Goal: Check status: Check status

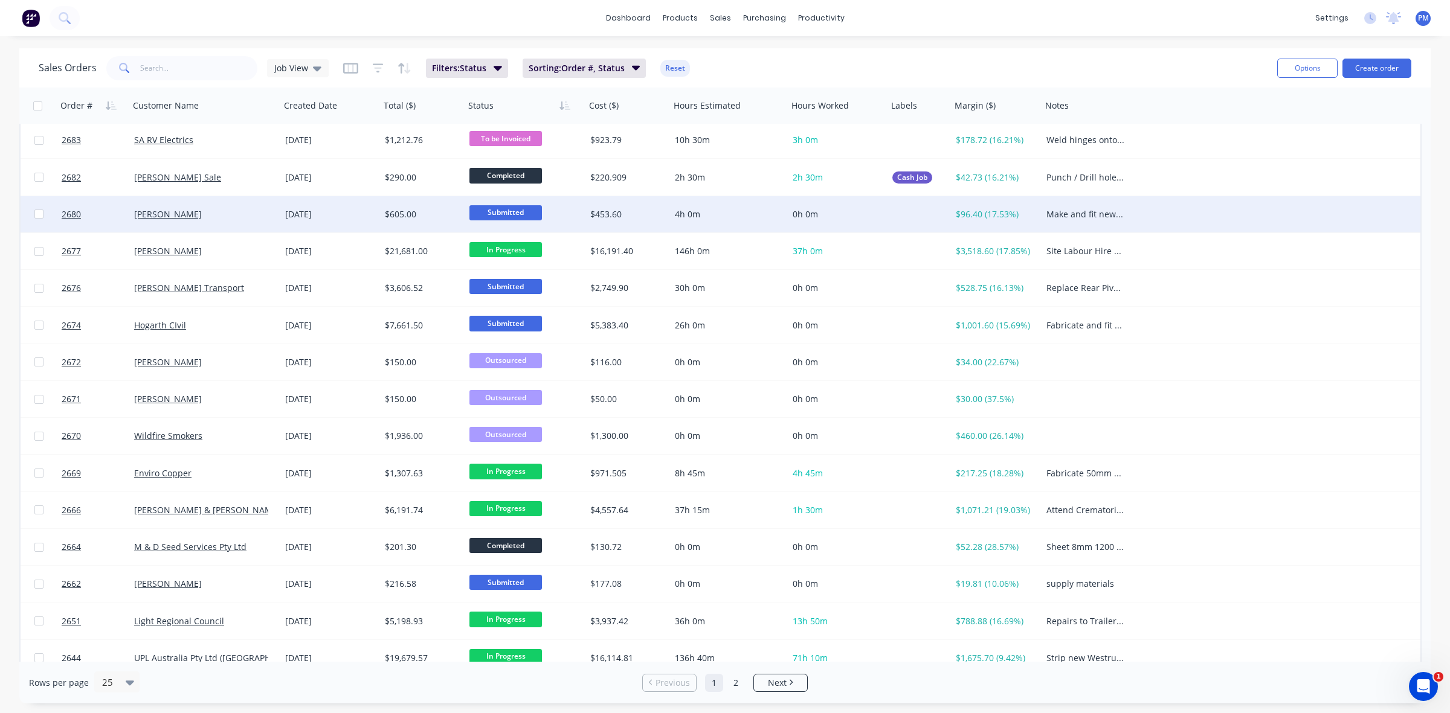
scroll to position [378, 0]
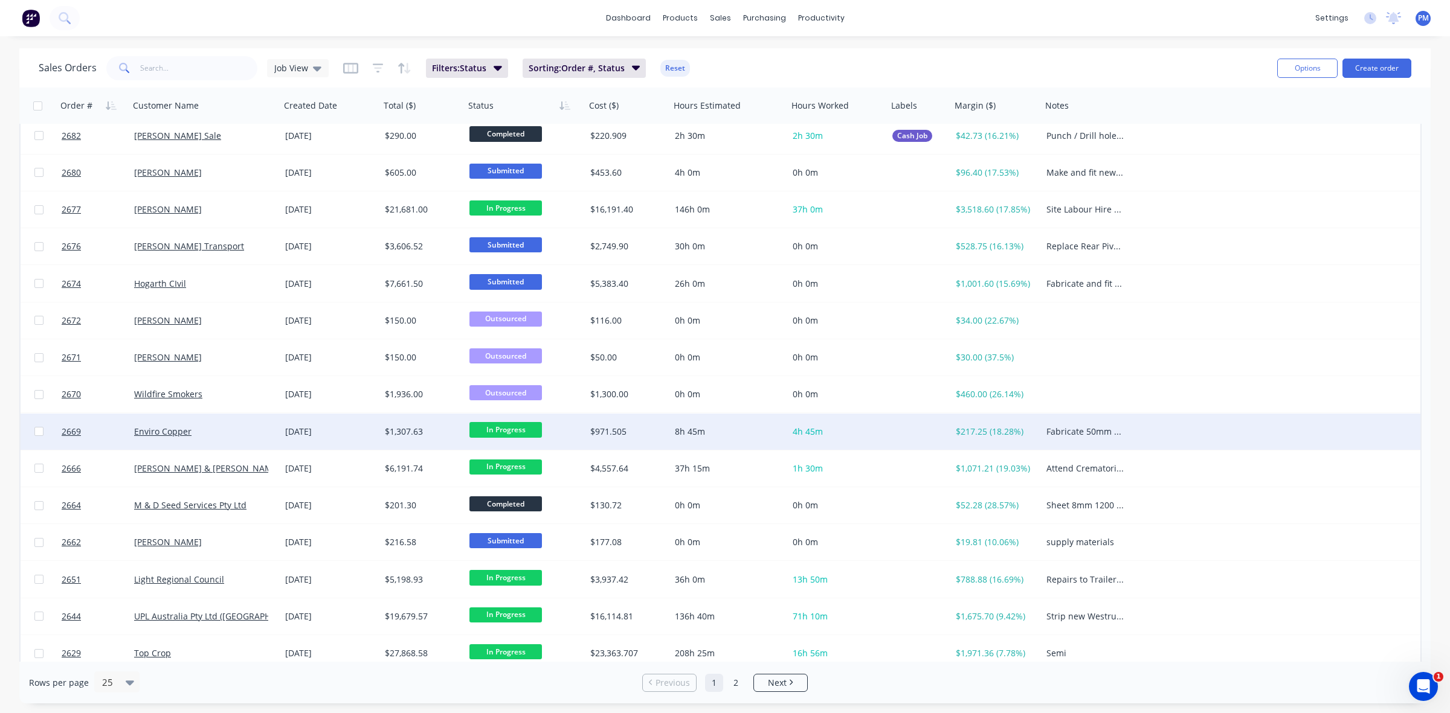
click at [498, 427] on span "In Progress" at bounding box center [505, 429] width 72 height 15
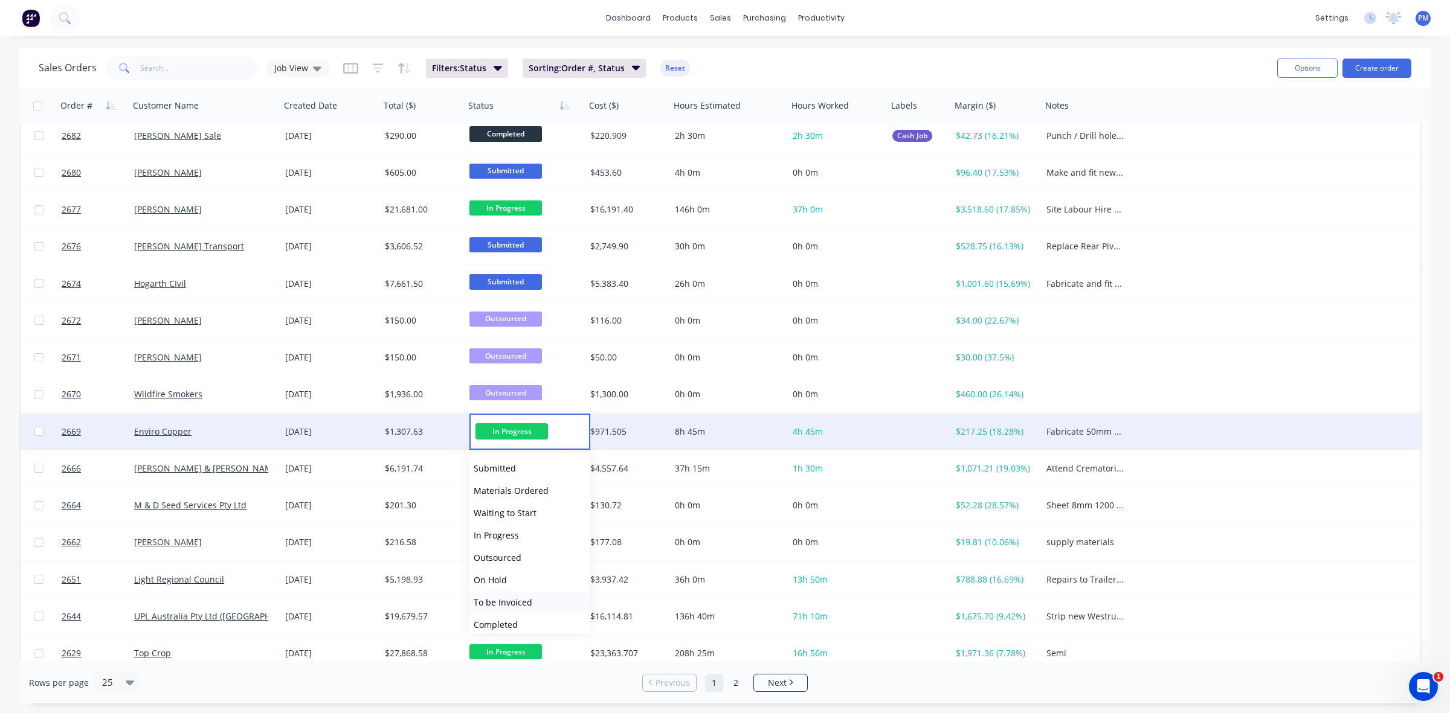
click at [517, 598] on span "To be Invoiced" at bounding box center [503, 602] width 59 height 11
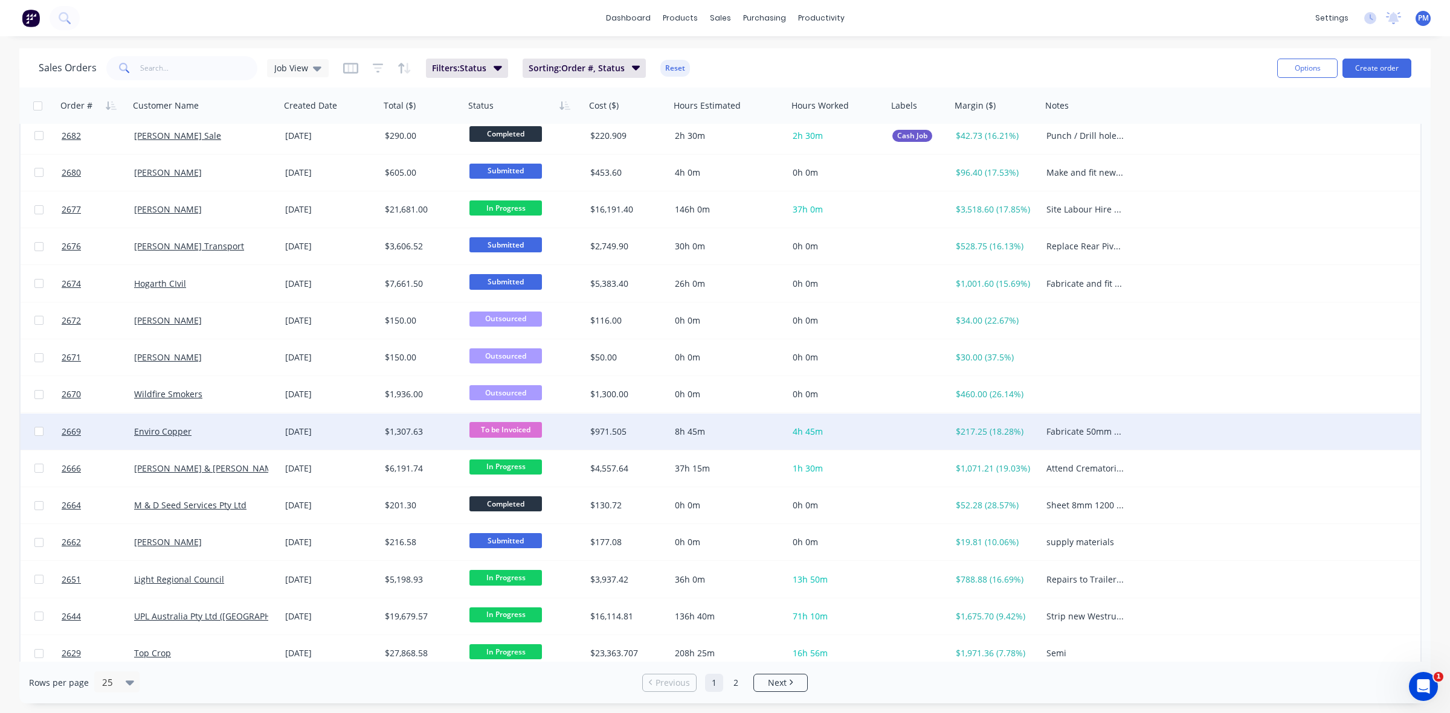
click at [236, 430] on div "Enviro Copper" at bounding box center [201, 432] width 134 height 12
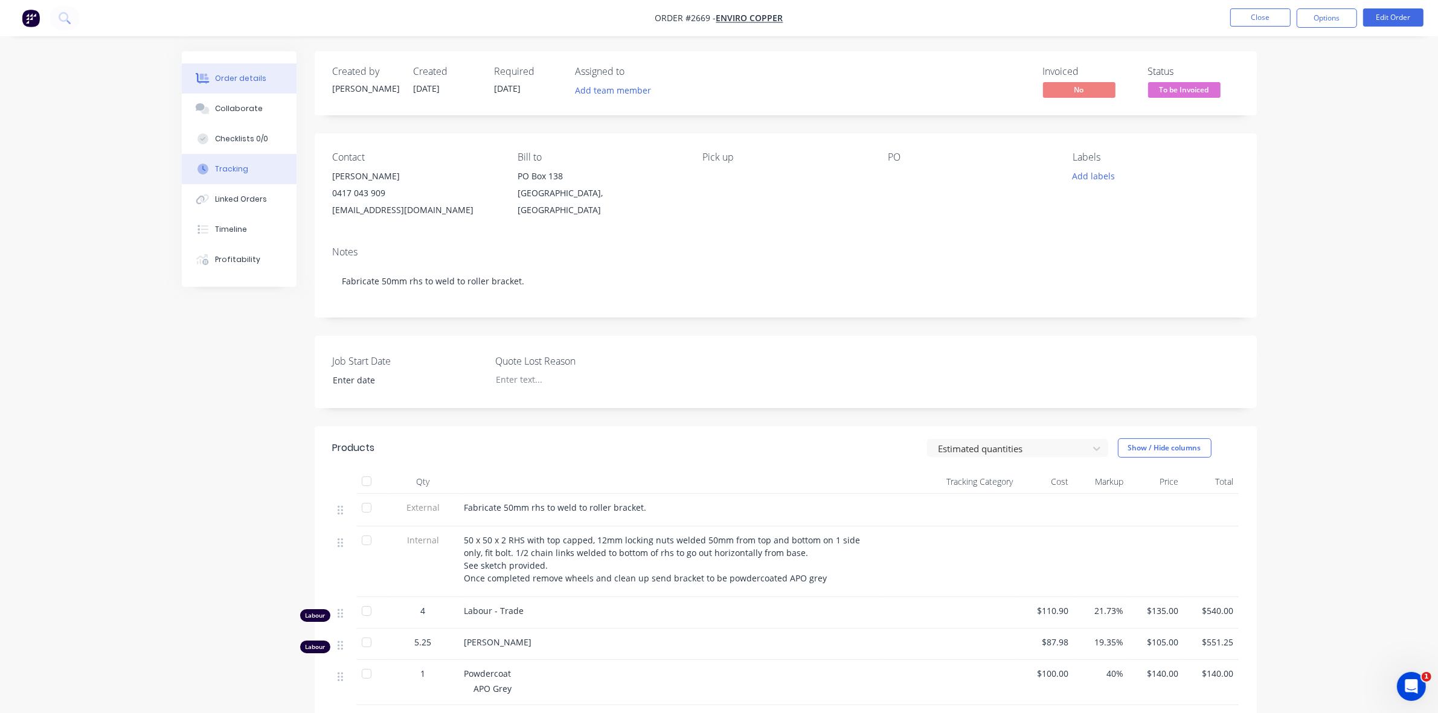
click at [230, 169] on div "Tracking" at bounding box center [231, 169] width 33 height 11
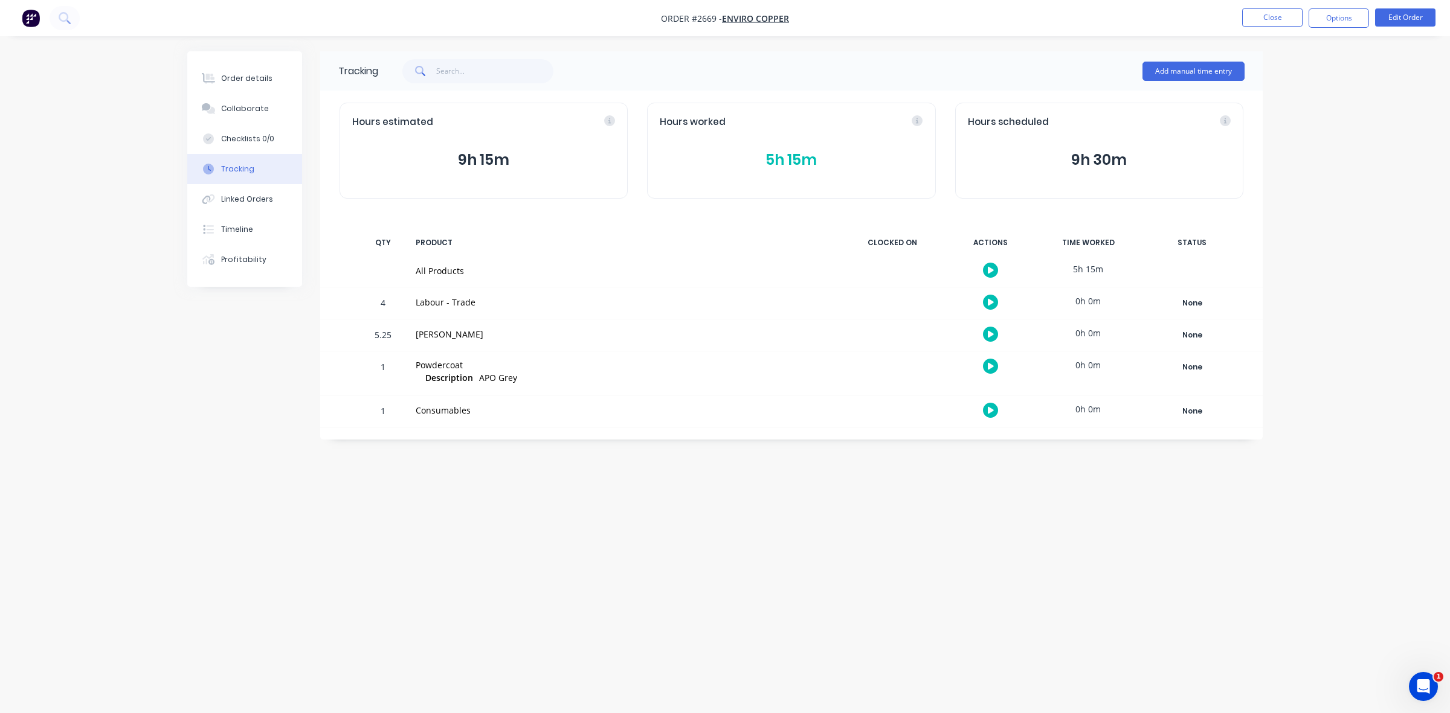
click at [784, 158] on button "5h 15m" at bounding box center [791, 160] width 263 height 23
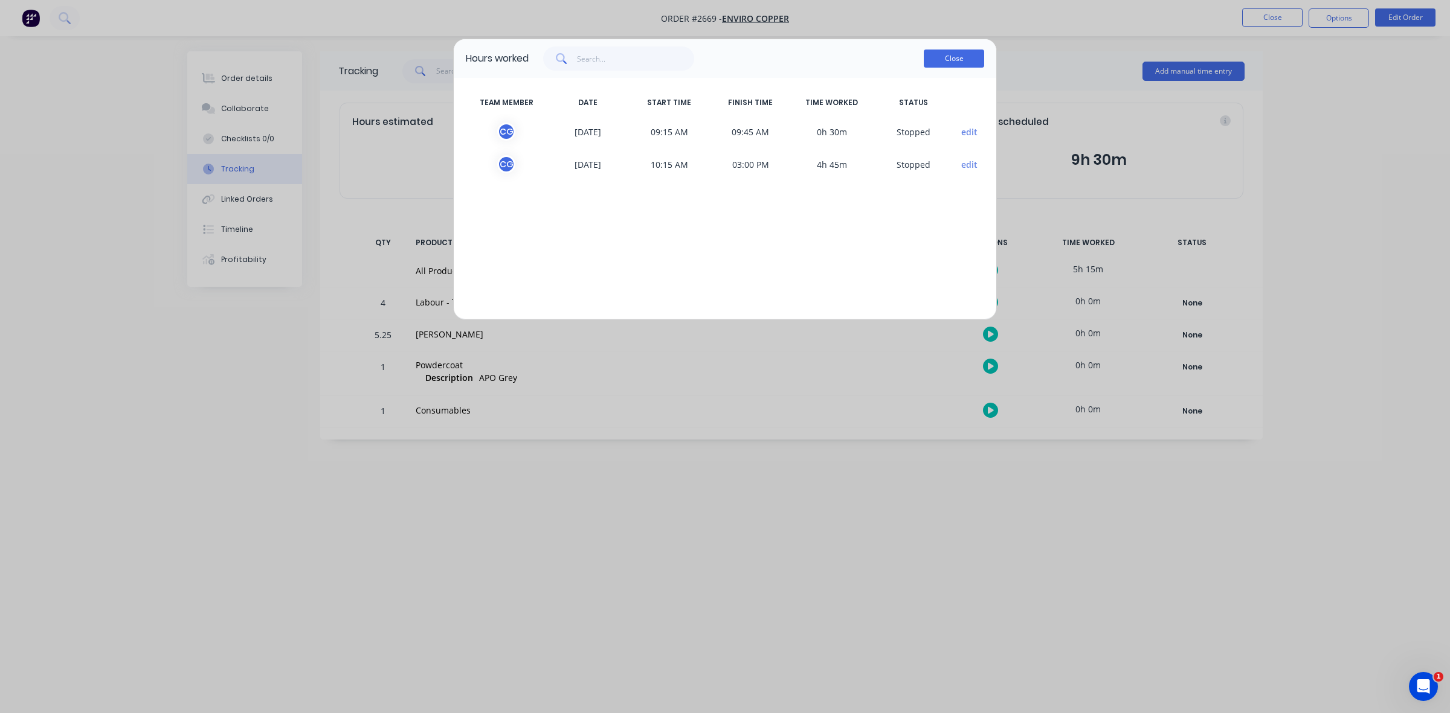
click at [944, 61] on button "Close" at bounding box center [954, 59] width 60 height 18
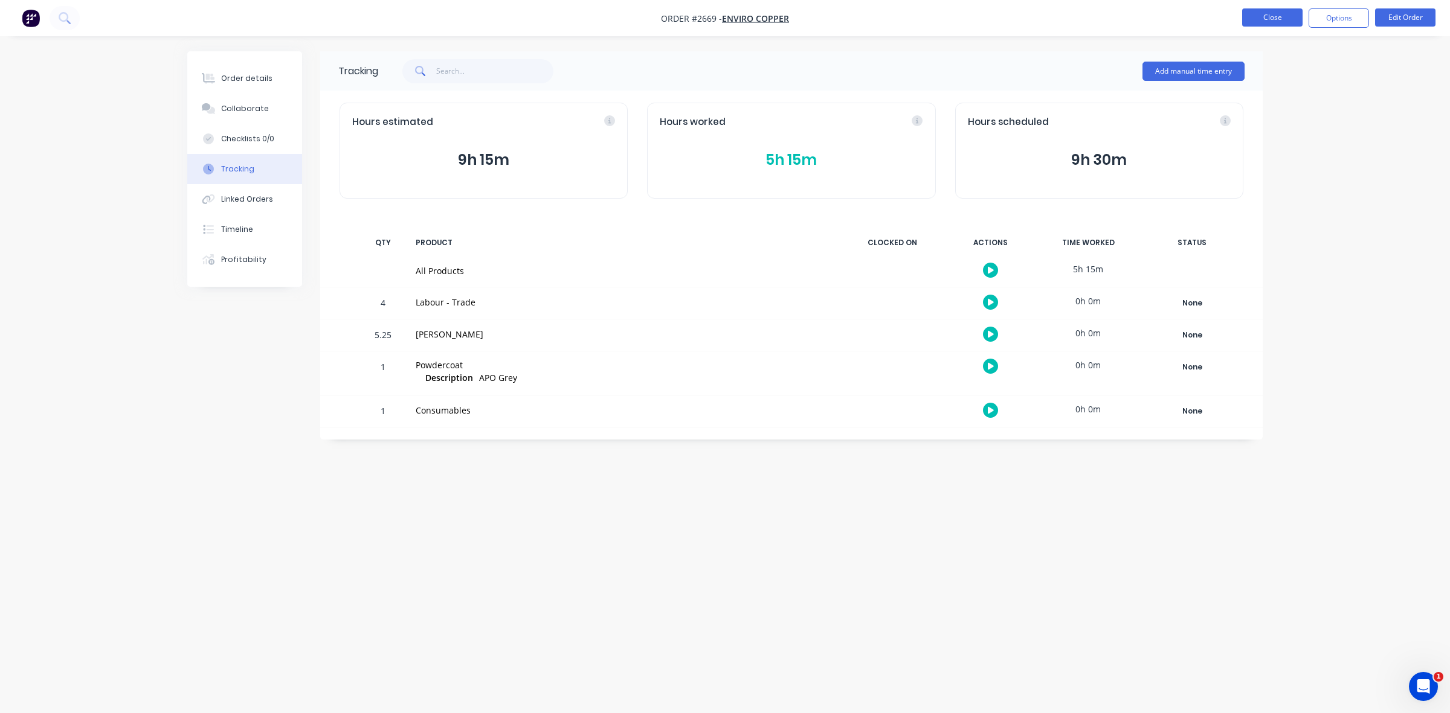
click at [1261, 13] on button "Close" at bounding box center [1272, 17] width 60 height 18
